Goal: Information Seeking & Learning: Learn about a topic

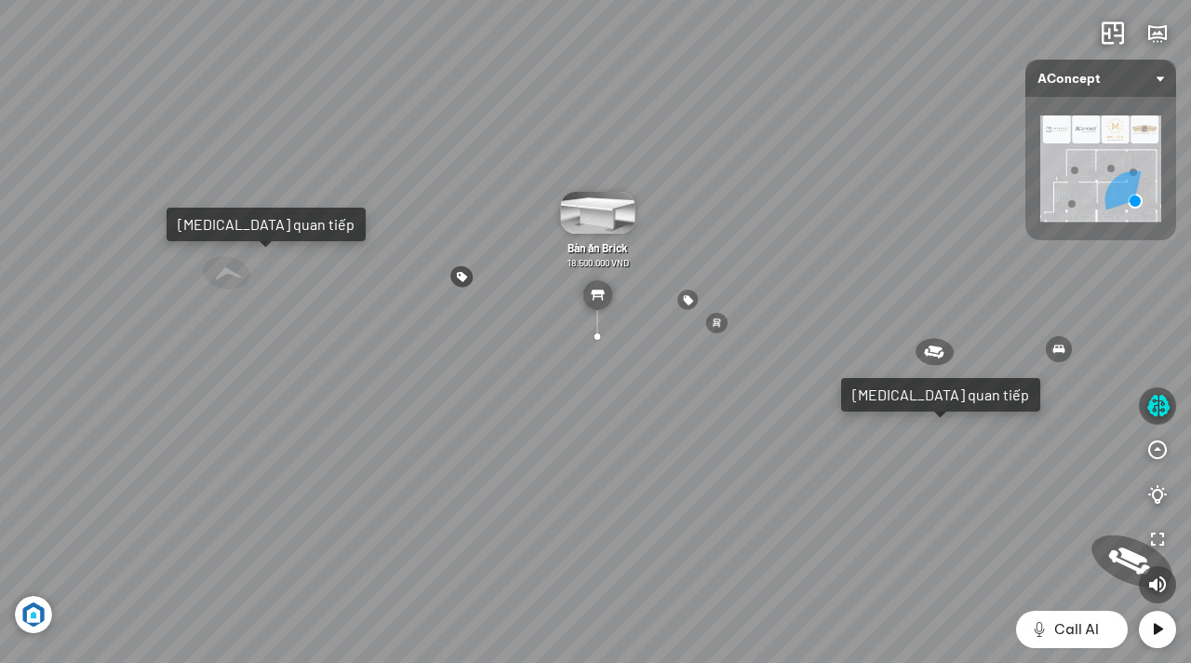
drag, startPoint x: 628, startPoint y: 268, endPoint x: 1129, endPoint y: 169, distance: 510.4
click at [1129, 170] on div "Ghế ăn Andrew 3.200.000 VND Ghế ăn Wilma 1.800.000 VND Sofa 3 chỗ [PERSON_NAME]…" at bounding box center [595, 331] width 1191 height 663
